Goal: Ask a question

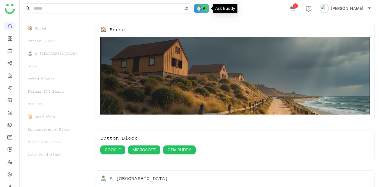
click at [200, 7] on img at bounding box center [201, 8] width 15 height 8
click at [202, 13] on div "3 [PERSON_NAME]" at bounding box center [199, 8] width 359 height 17
click at [199, 7] on img at bounding box center [201, 8] width 15 height 8
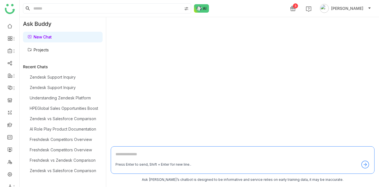
click at [131, 154] on textarea at bounding box center [242, 155] width 254 height 9
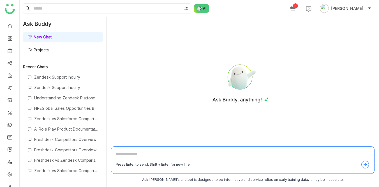
paste textarea "**********"
type textarea "**********"
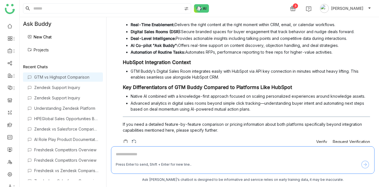
scroll to position [63, 0]
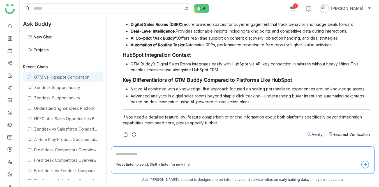
click at [135, 132] on img at bounding box center [134, 134] width 6 height 6
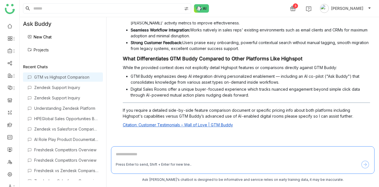
scroll to position [97, 0]
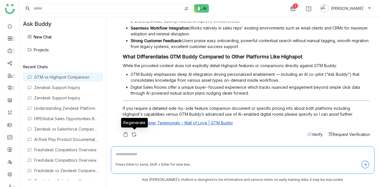
click at [134, 134] on img at bounding box center [134, 134] width 6 height 6
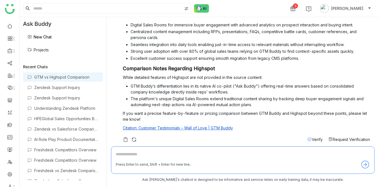
scroll to position [54, 0]
